Goal: Check status: Check status

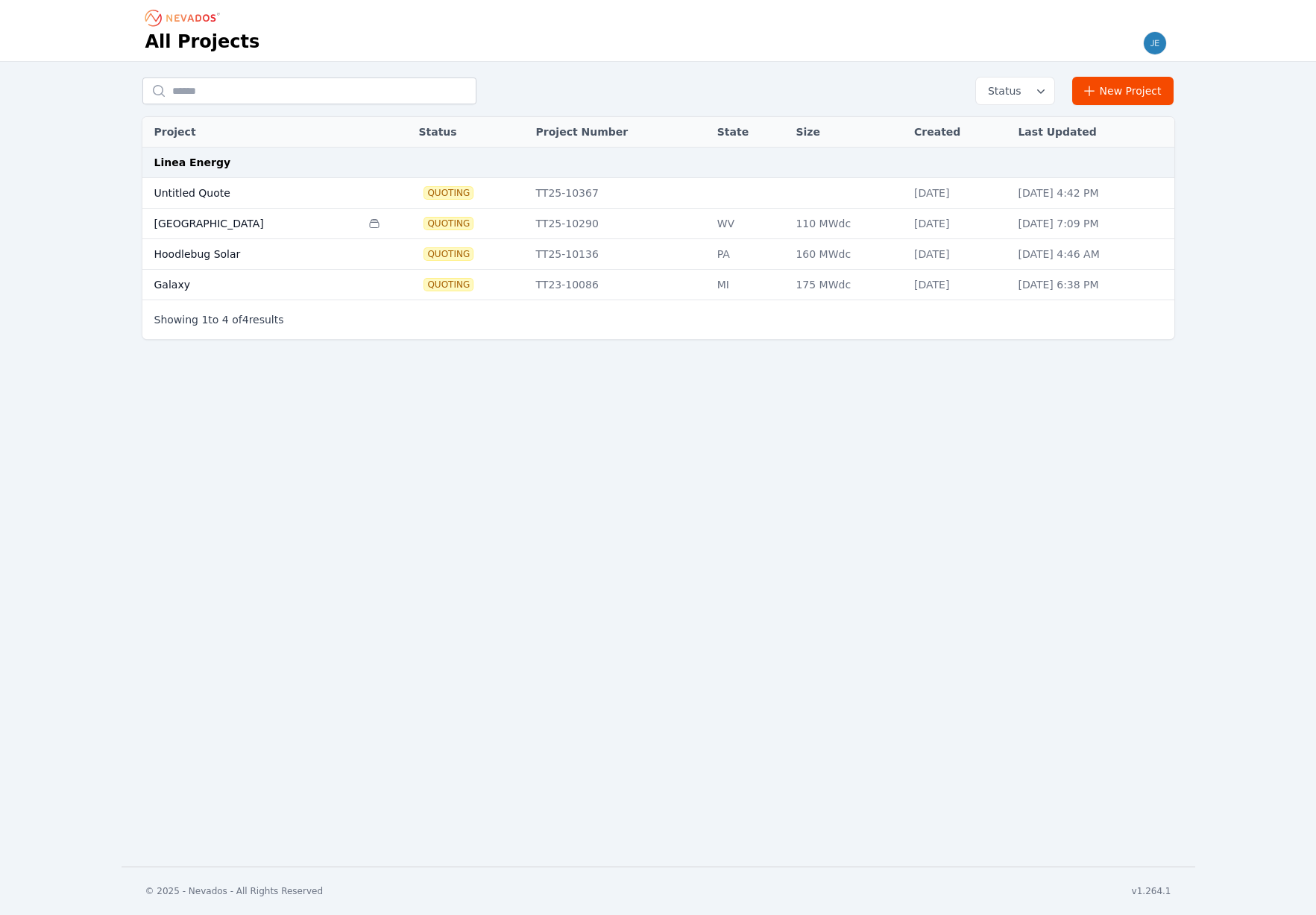
click at [197, 226] on td "[GEOGRAPHIC_DATA]" at bounding box center [252, 224] width 219 height 30
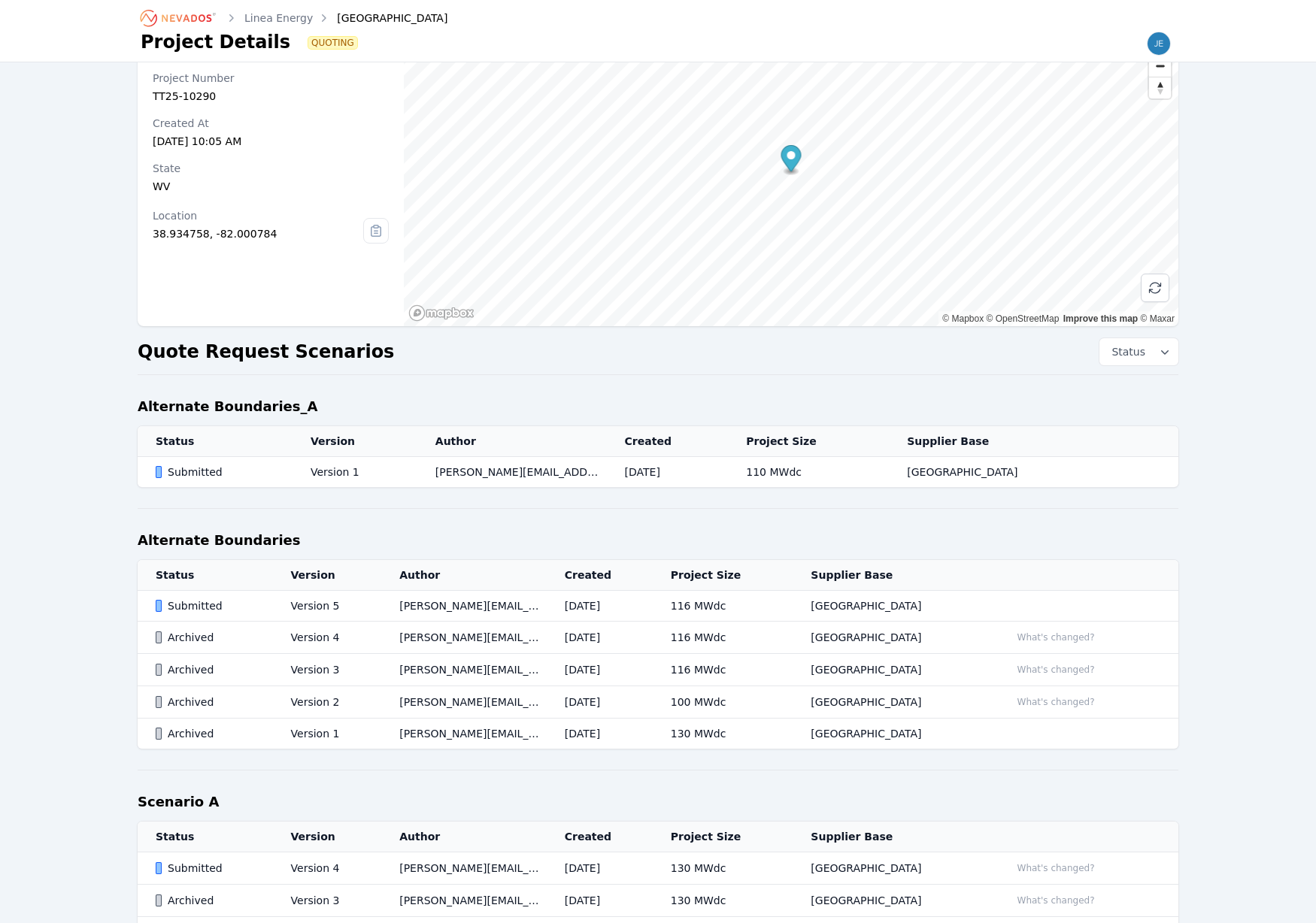
scroll to position [46, 0]
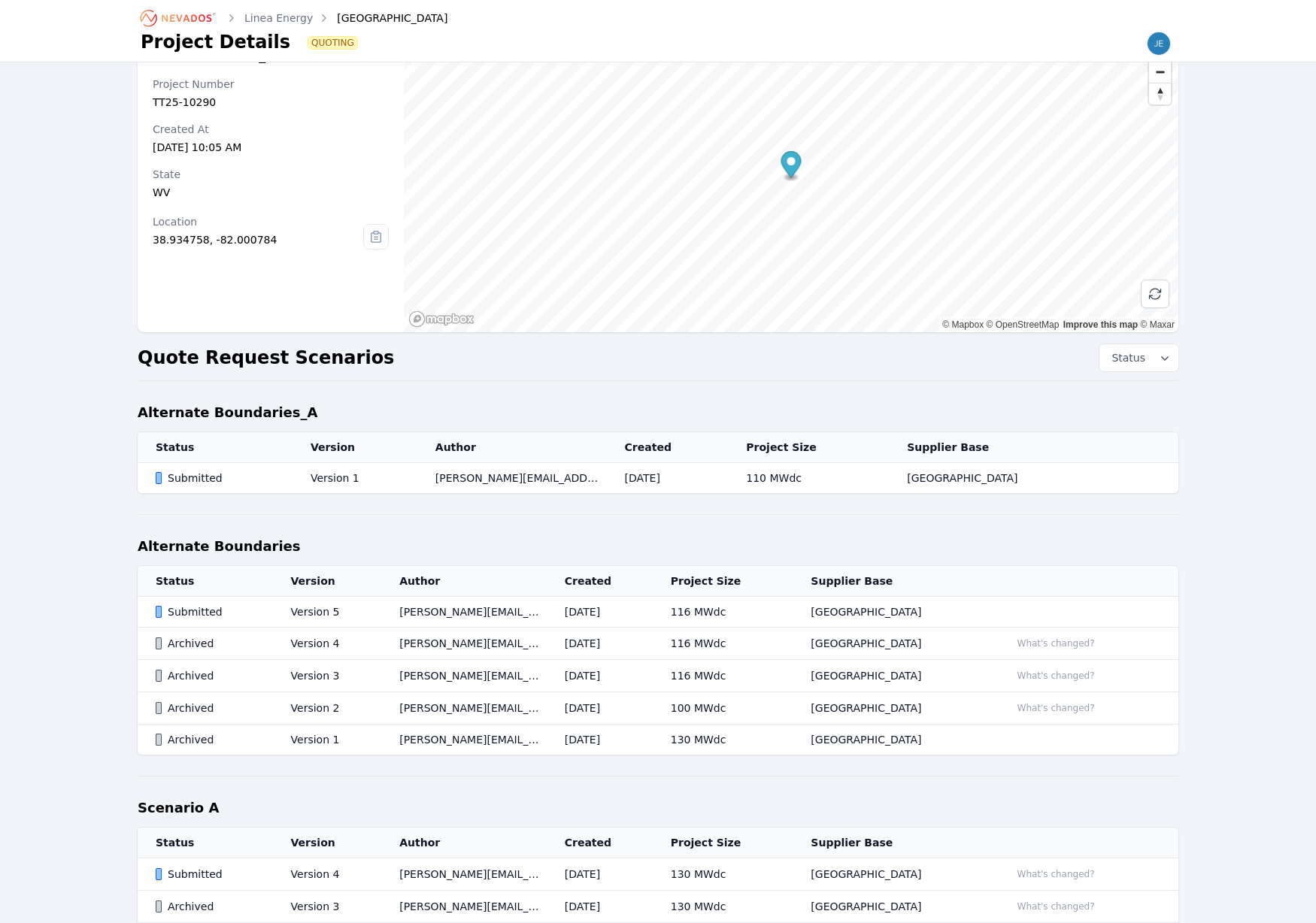
click at [255, 483] on div "Submitted" at bounding box center [221, 478] width 129 height 15
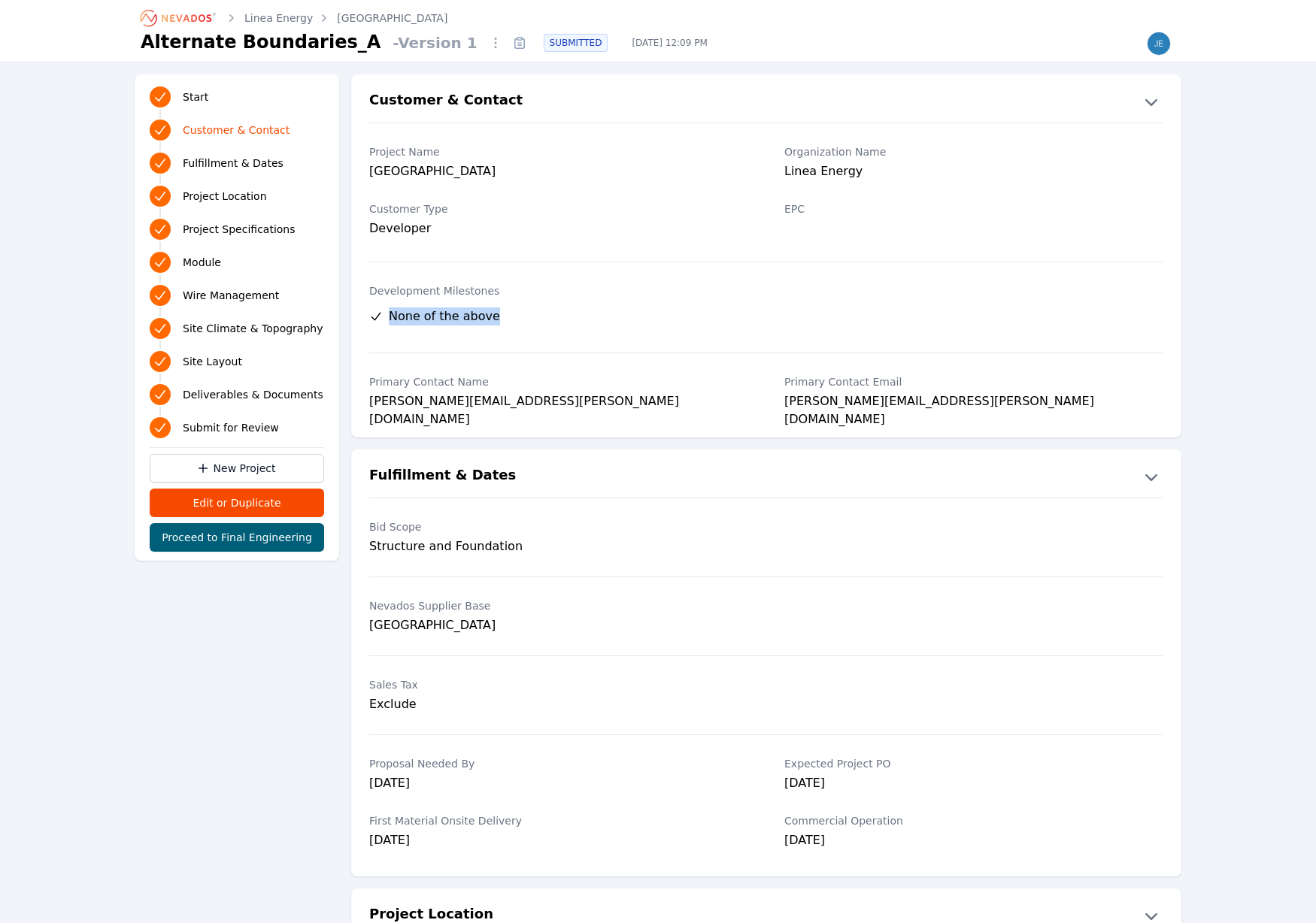
drag, startPoint x: 504, startPoint y: 319, endPoint x: 365, endPoint y: 314, distance: 139.1
click at [365, 314] on div "Project Name New Haven Organization Name Linea Energy Customer Type Developer E…" at bounding box center [766, 272] width 830 height 300
click at [541, 319] on div "None of the above" at bounding box center [501, 316] width 264 height 18
click at [614, 325] on div "None of the above" at bounding box center [501, 316] width 264 height 18
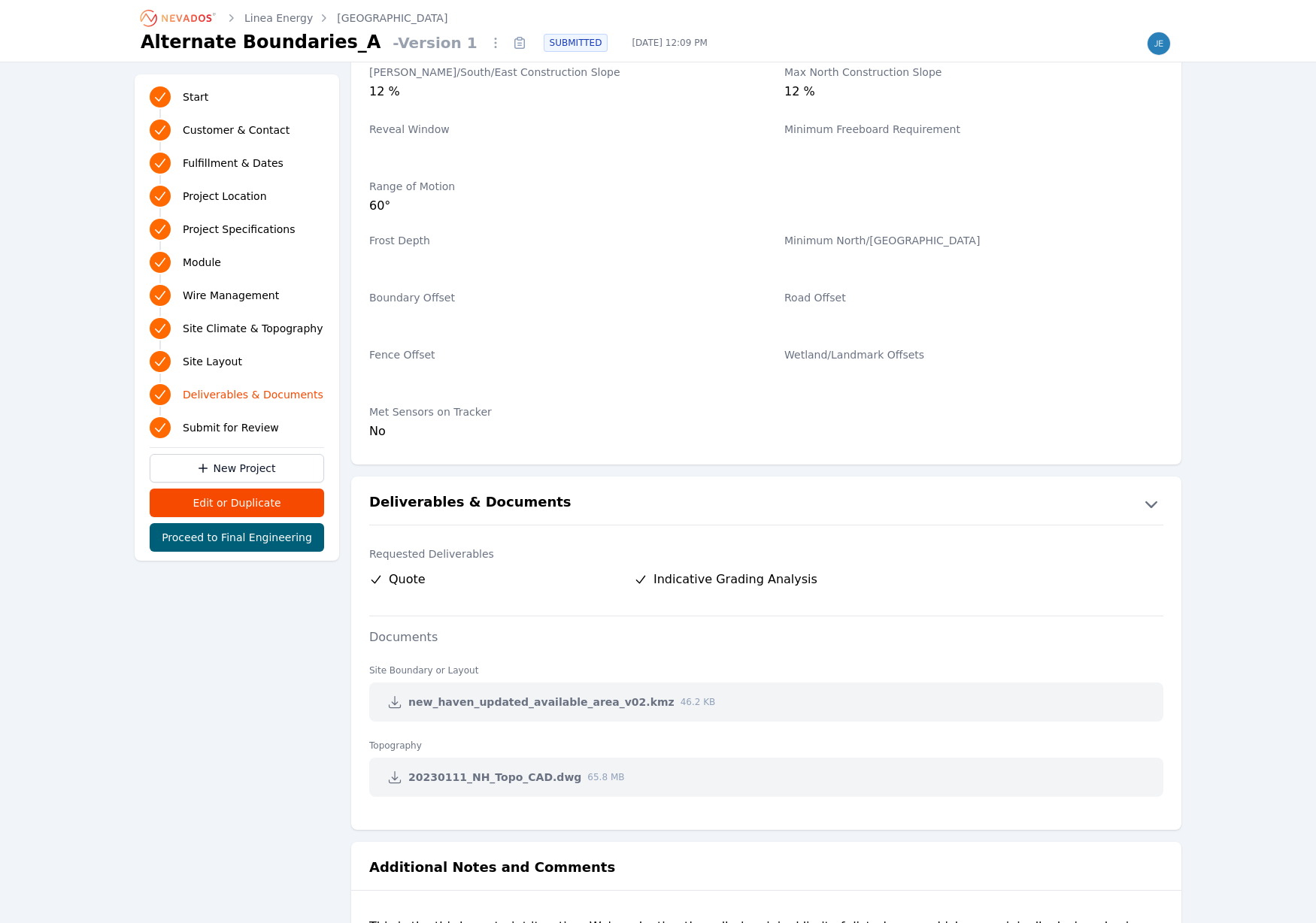
scroll to position [2834, 0]
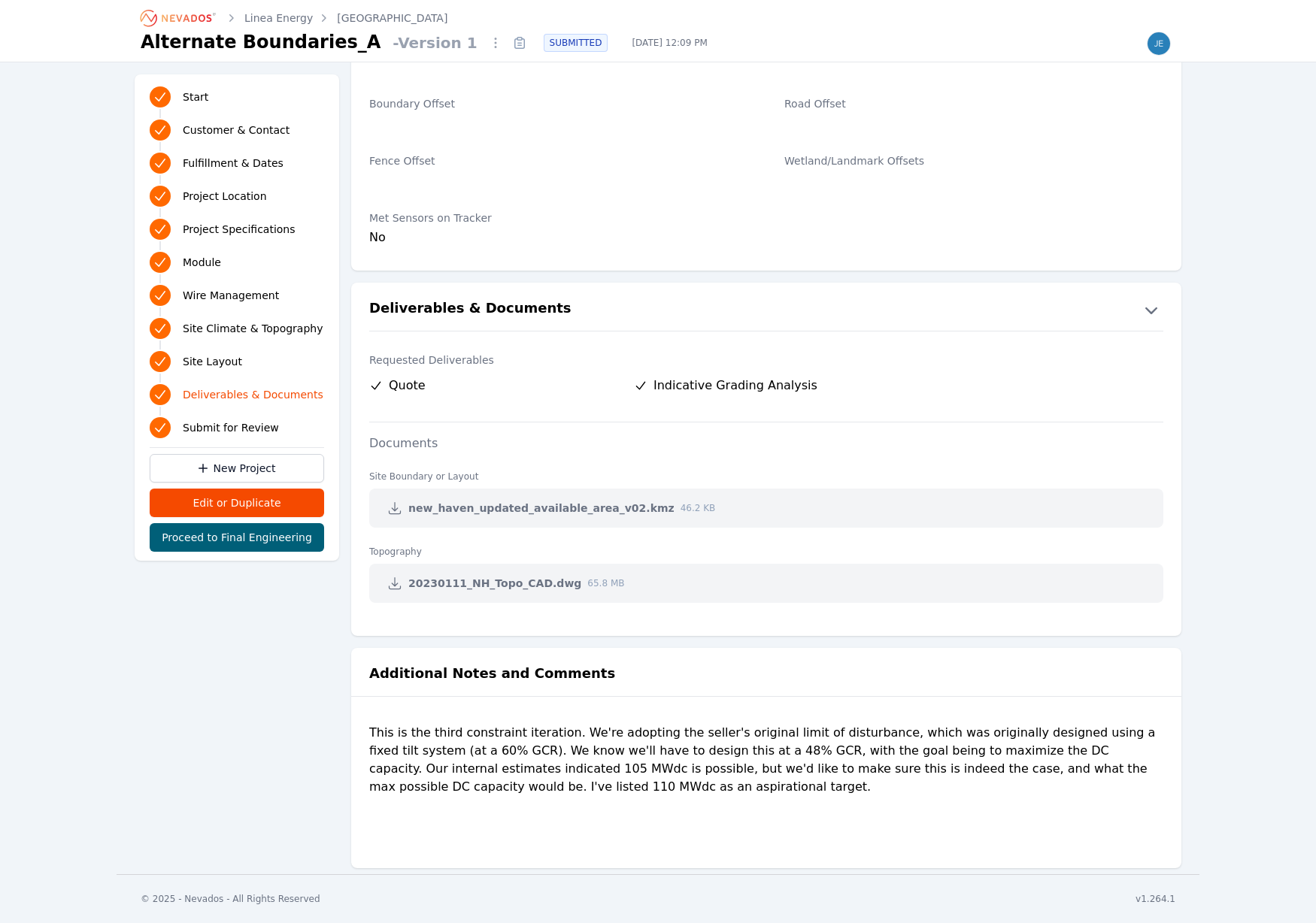
click at [271, 21] on link "Linea Energy" at bounding box center [278, 18] width 69 height 15
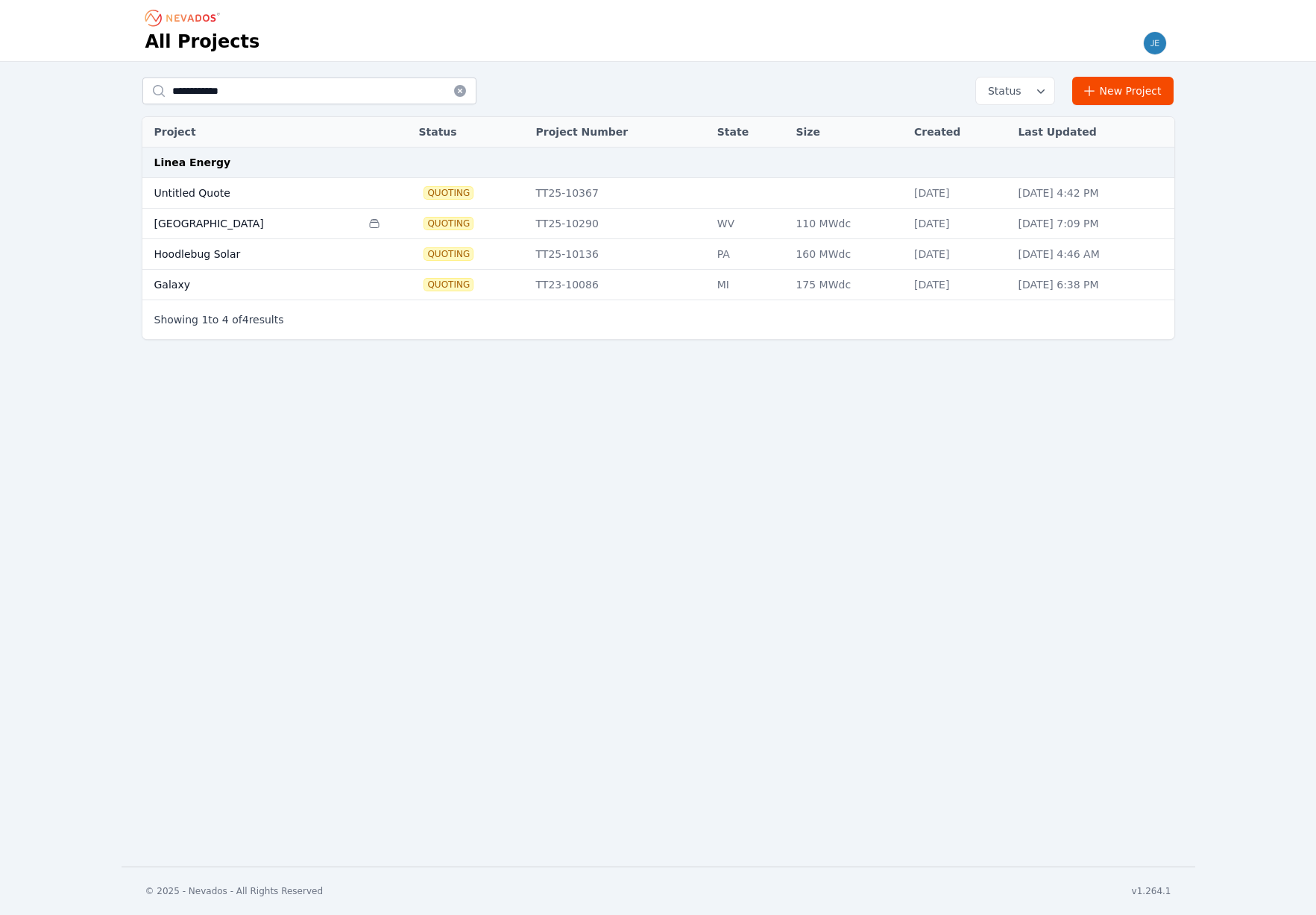
click at [250, 258] on td "Hoodlebug Solar" at bounding box center [252, 255] width 219 height 30
